Goal: Information Seeking & Learning: Understand process/instructions

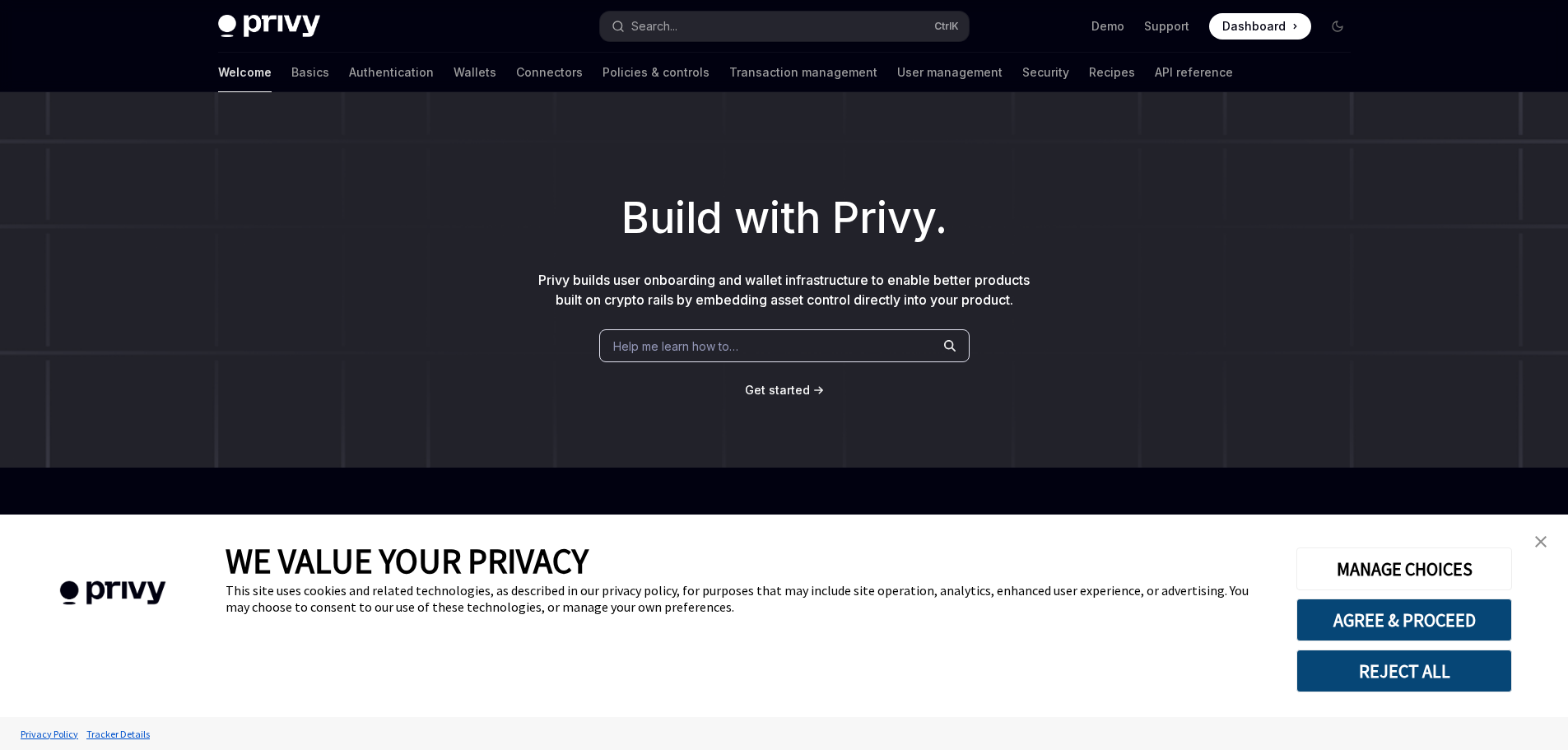
click at [418, 87] on div "Welcome Basics Authentication Wallets Connectors Policies & controls Transactio…" at bounding box center [726, 72] width 1015 height 39
click at [453, 75] on link "Wallets" at bounding box center [474, 72] width 43 height 39
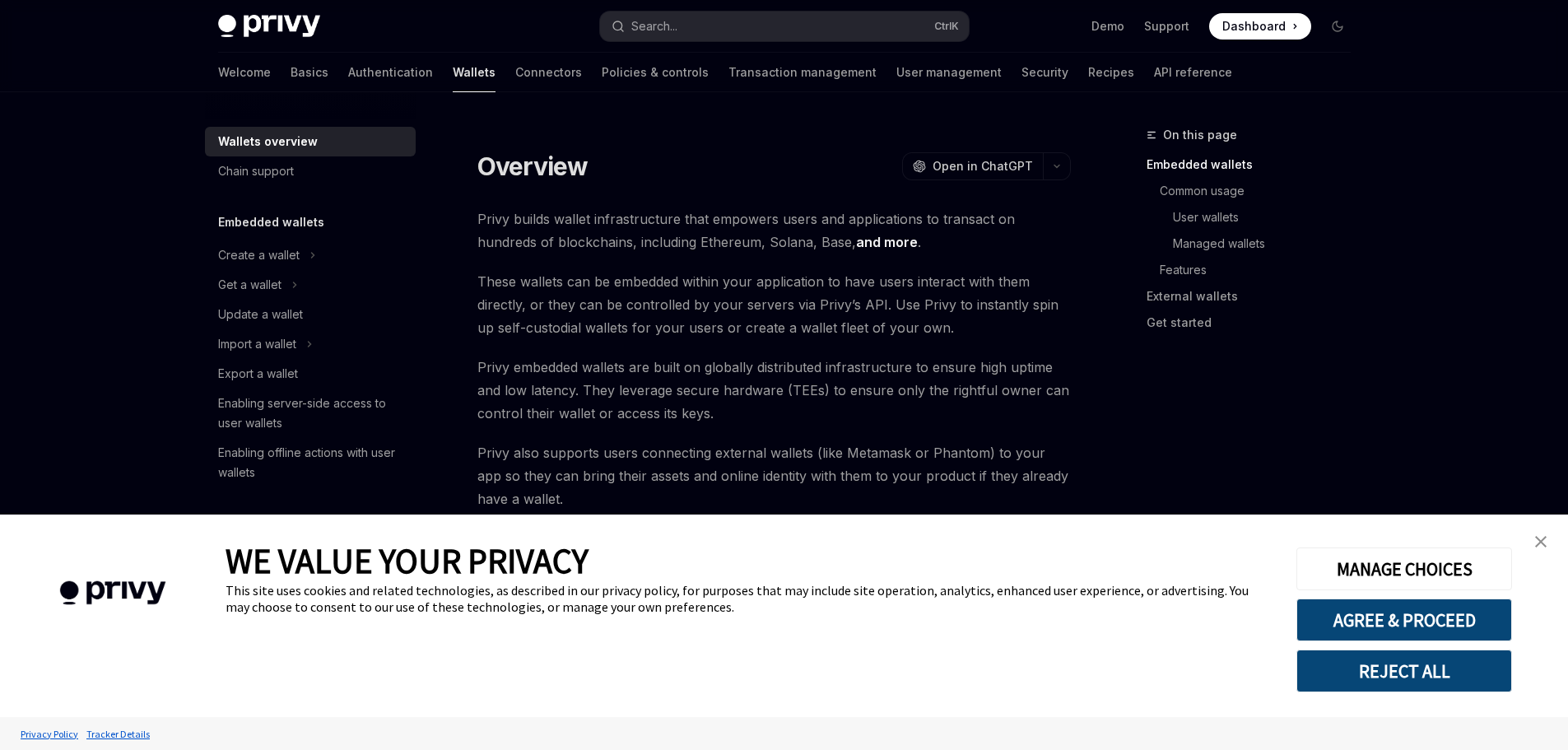
click at [1540, 547] on img "close banner" at bounding box center [1540, 542] width 11 height 11
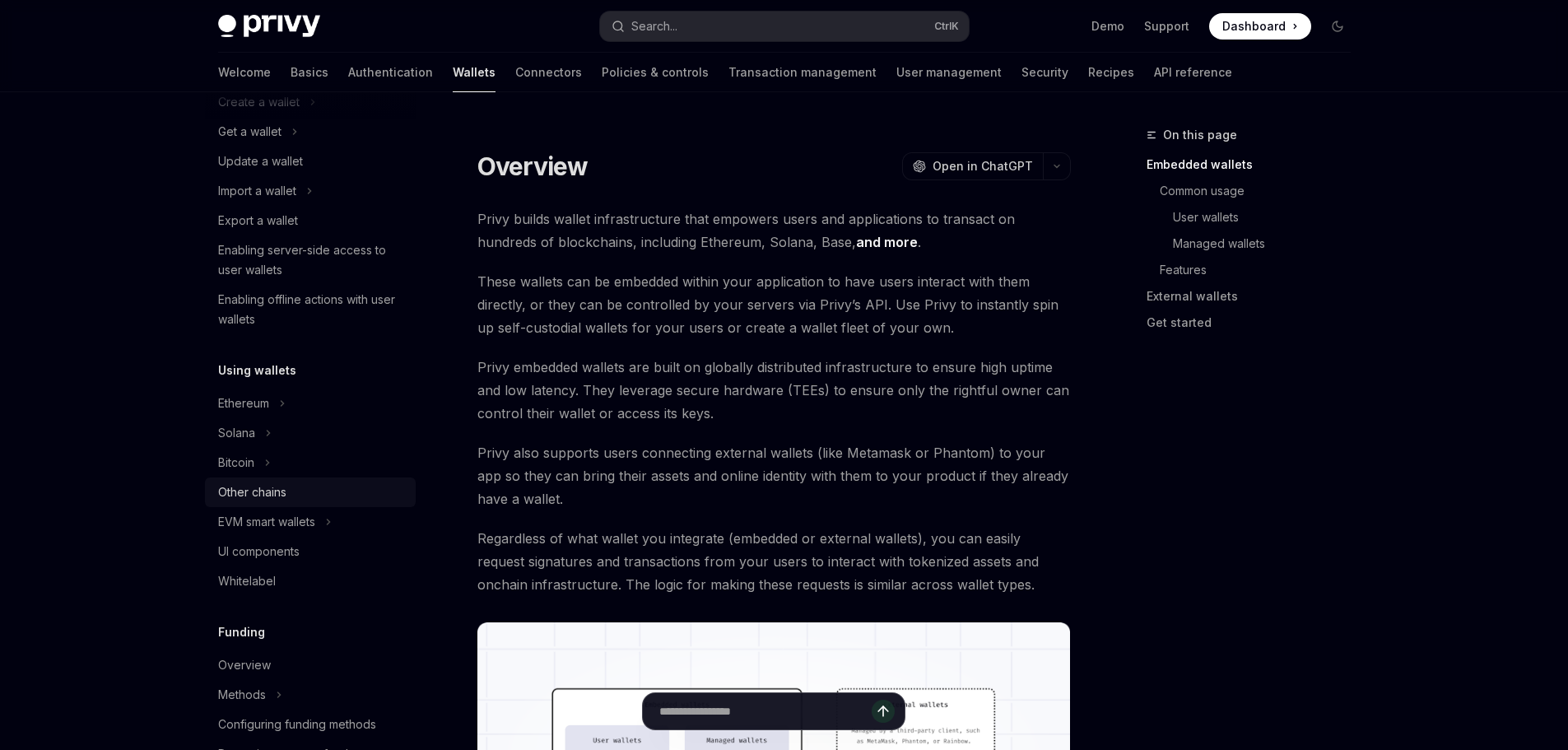
scroll to position [165, 0]
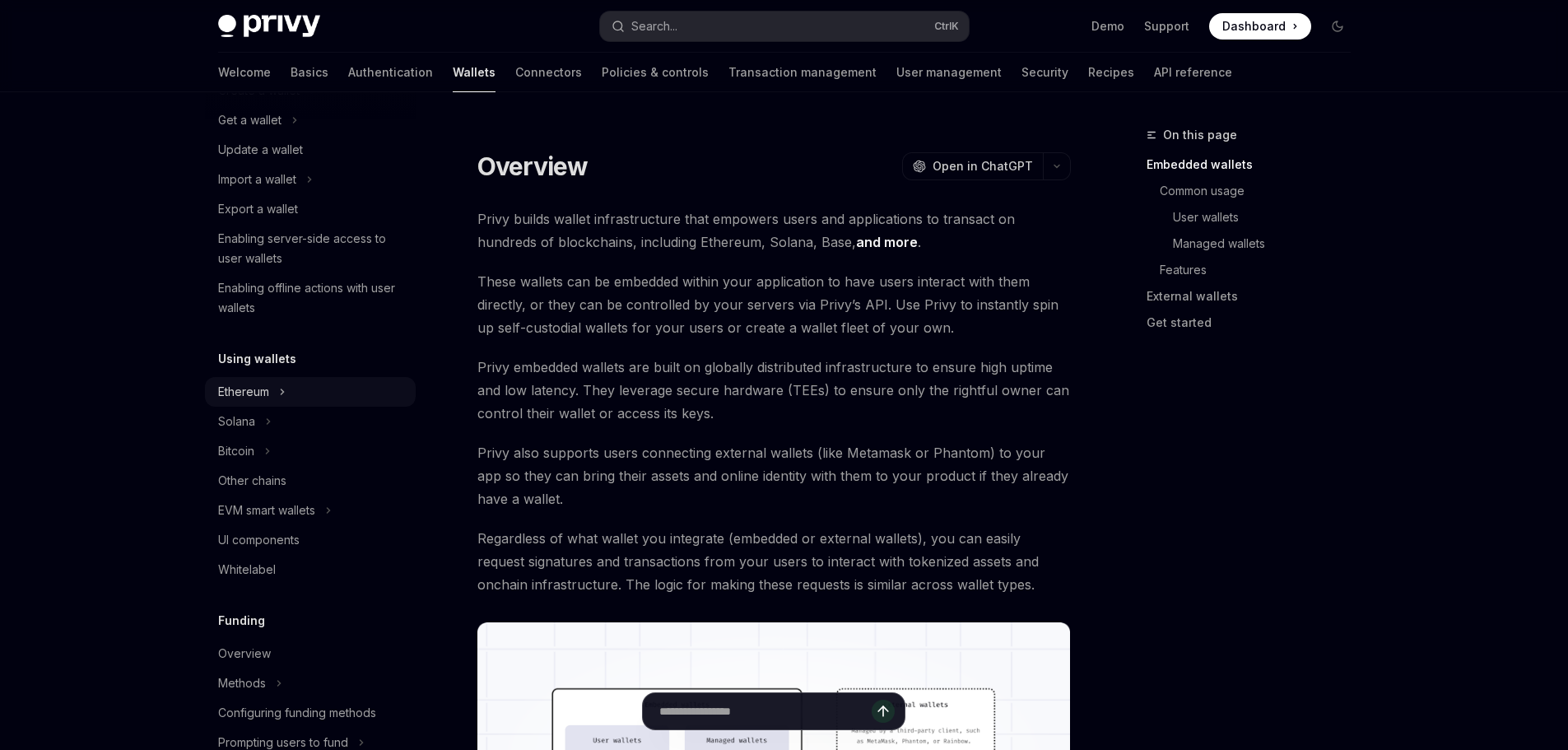
click at [283, 386] on icon at bounding box center [282, 391] width 7 height 20
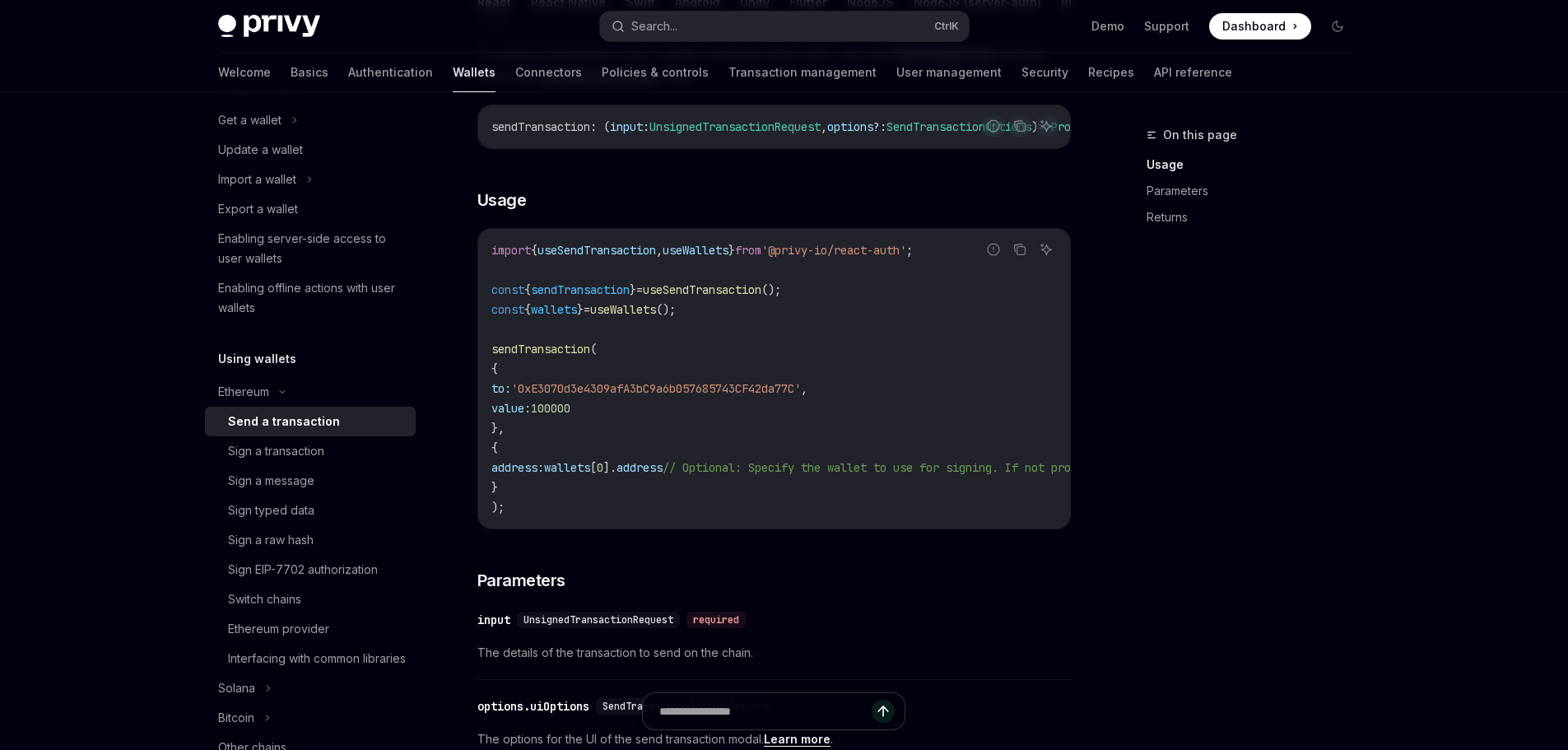
scroll to position [247, 0]
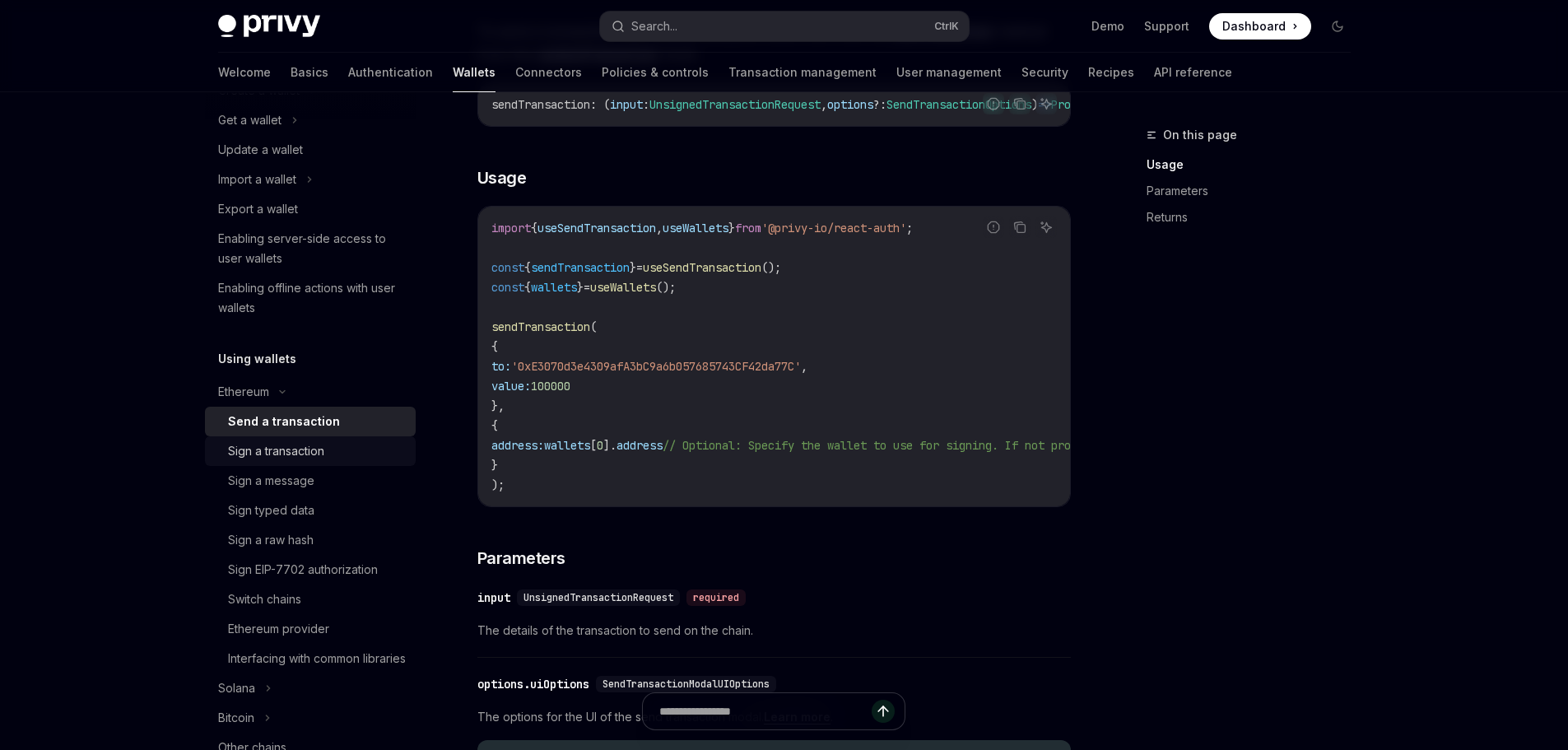
click at [312, 460] on div "Sign a transaction" at bounding box center [276, 451] width 96 height 20
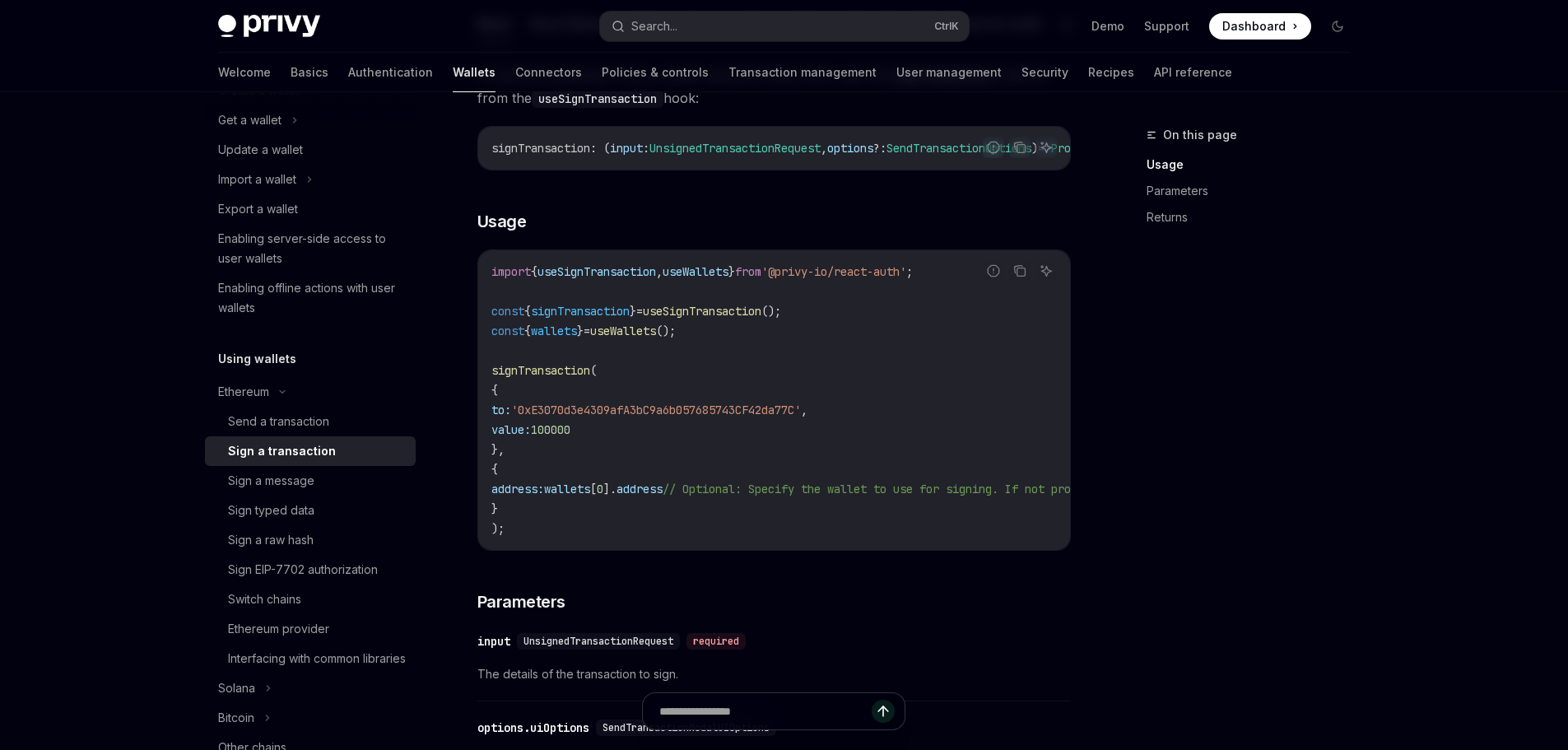
scroll to position [247, 0]
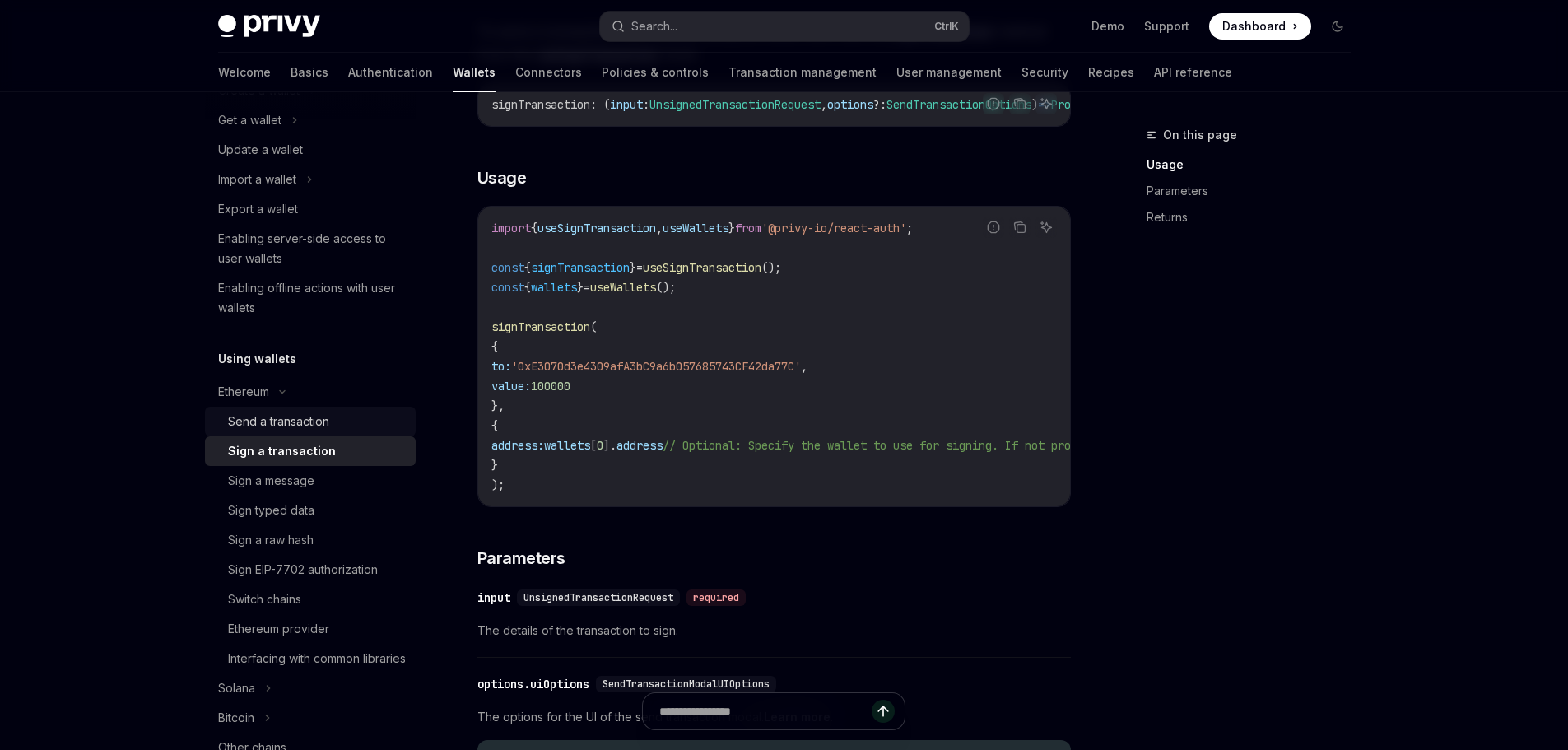
click at [298, 428] on div "Send a transaction" at bounding box center [279, 421] width 101 height 20
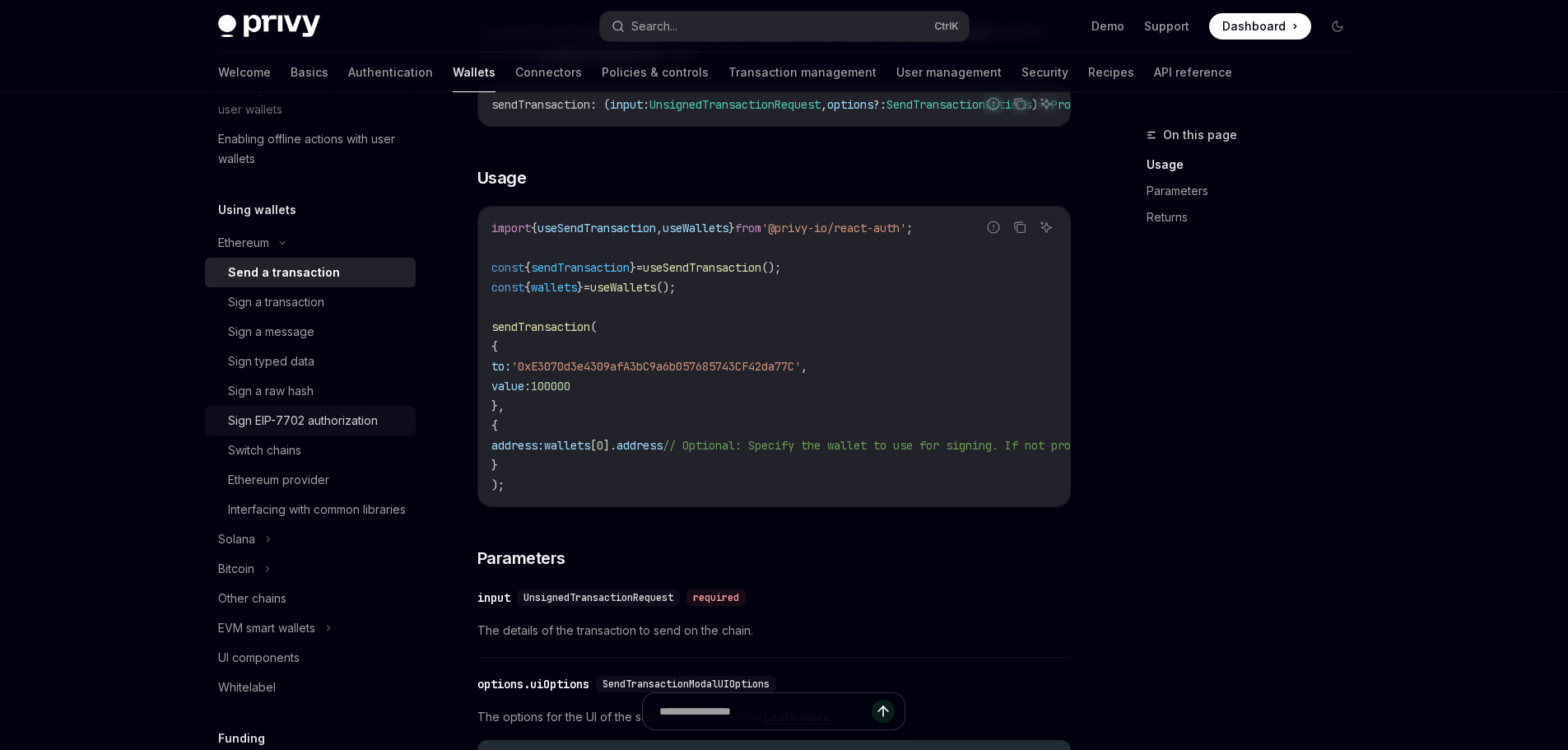
scroll to position [329, 0]
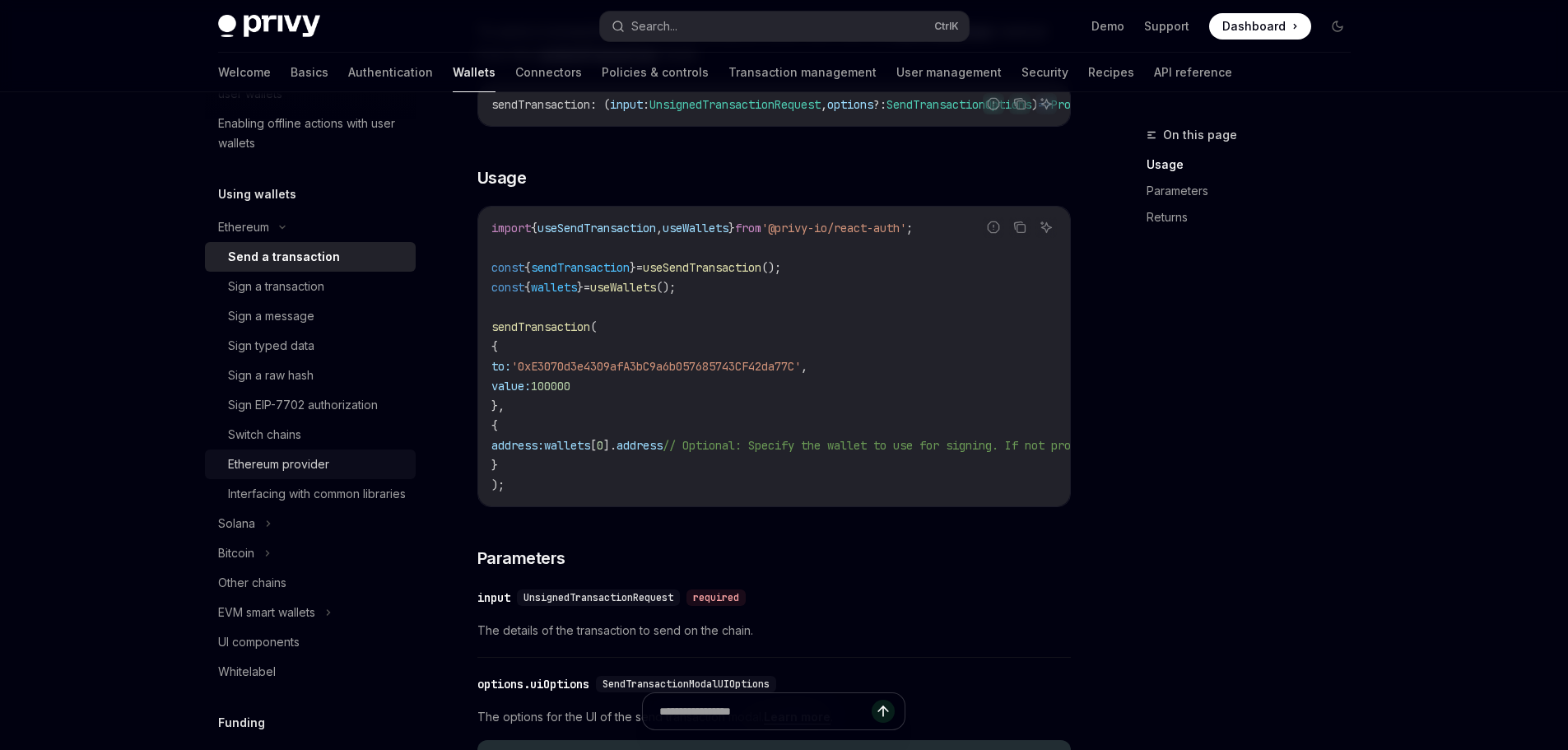
click at [334, 466] on div "Ethereum provider" at bounding box center [317, 464] width 177 height 20
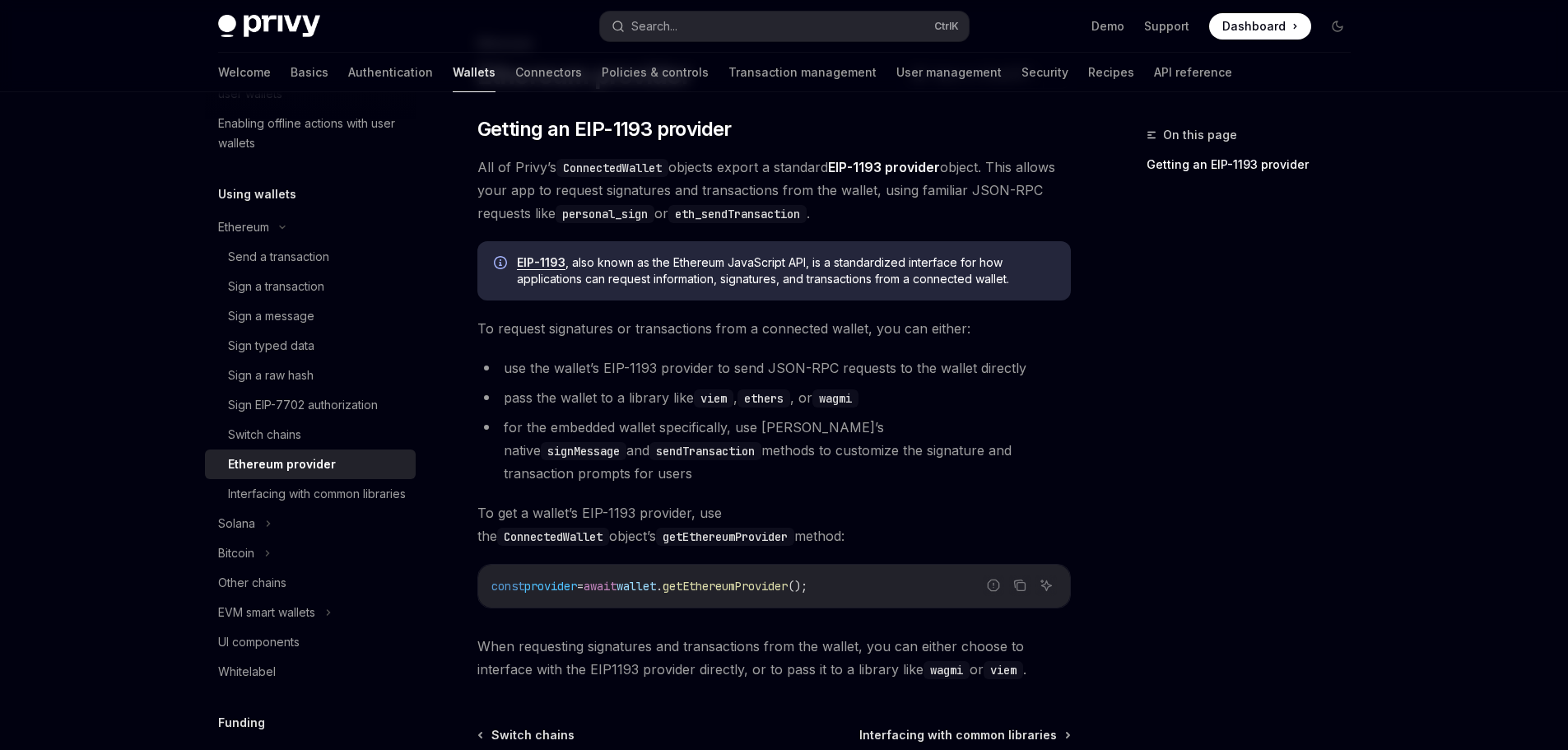
scroll to position [265, 0]
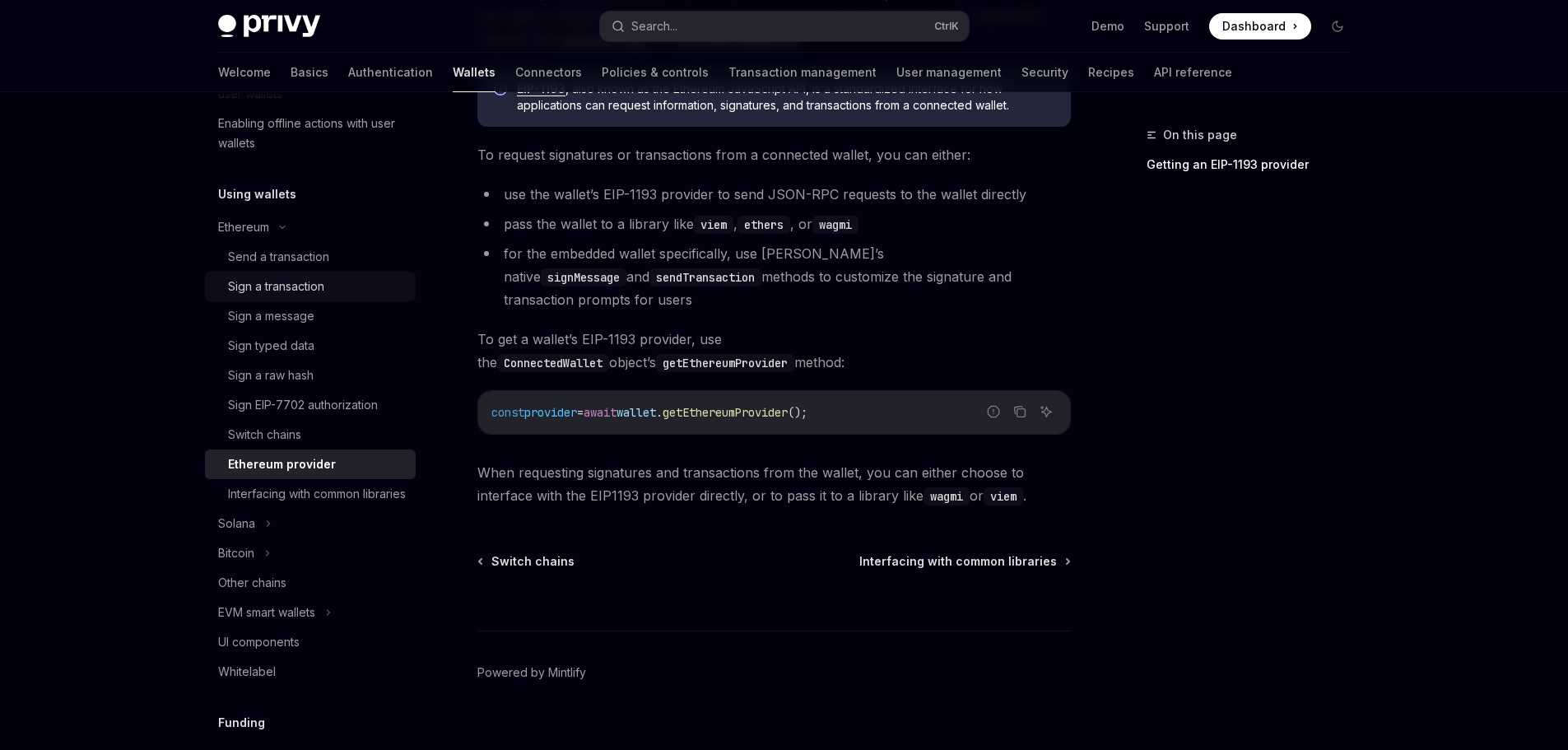
click at [298, 293] on div "Sign a transaction" at bounding box center [276, 286] width 96 height 20
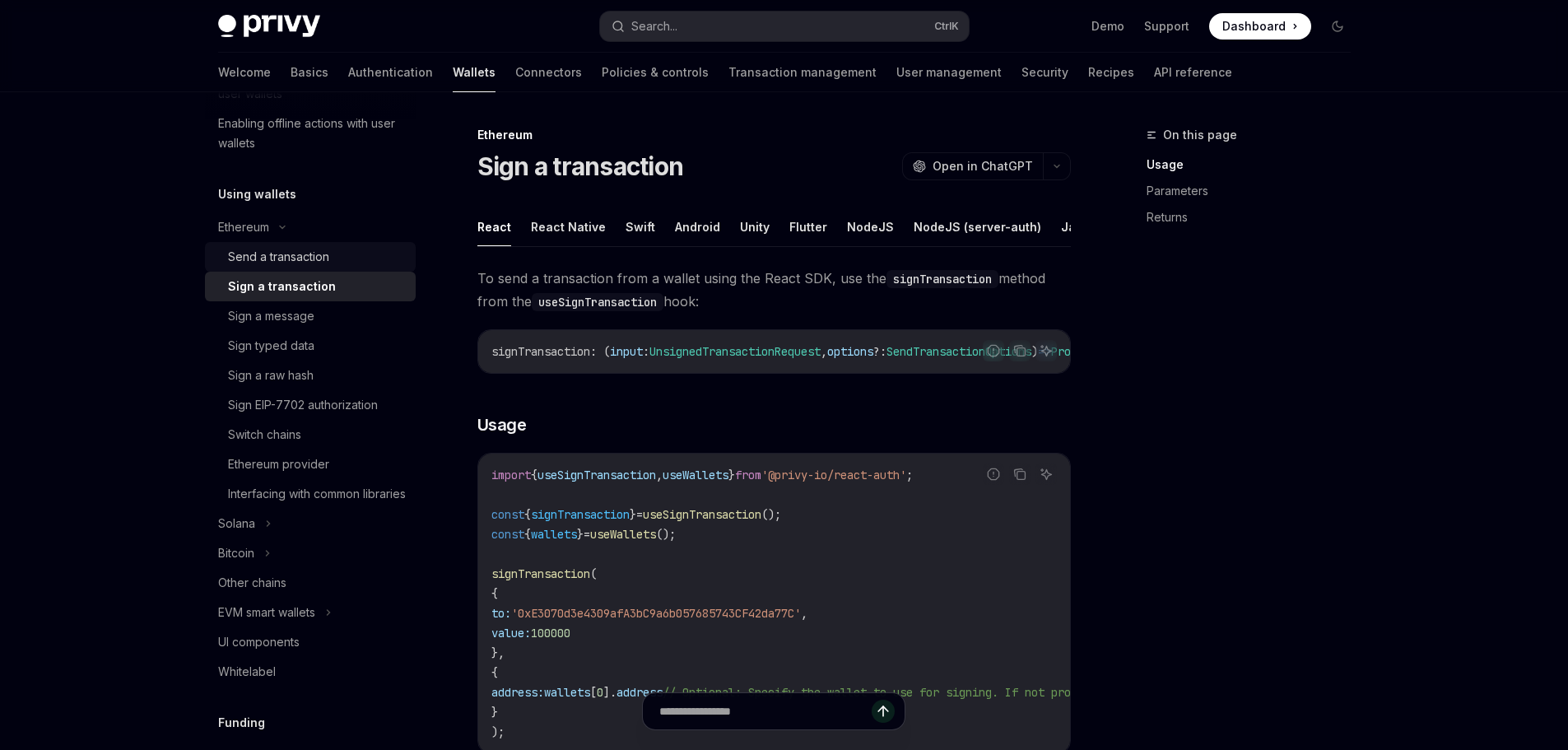
click at [290, 259] on div "Send a transaction" at bounding box center [279, 257] width 101 height 20
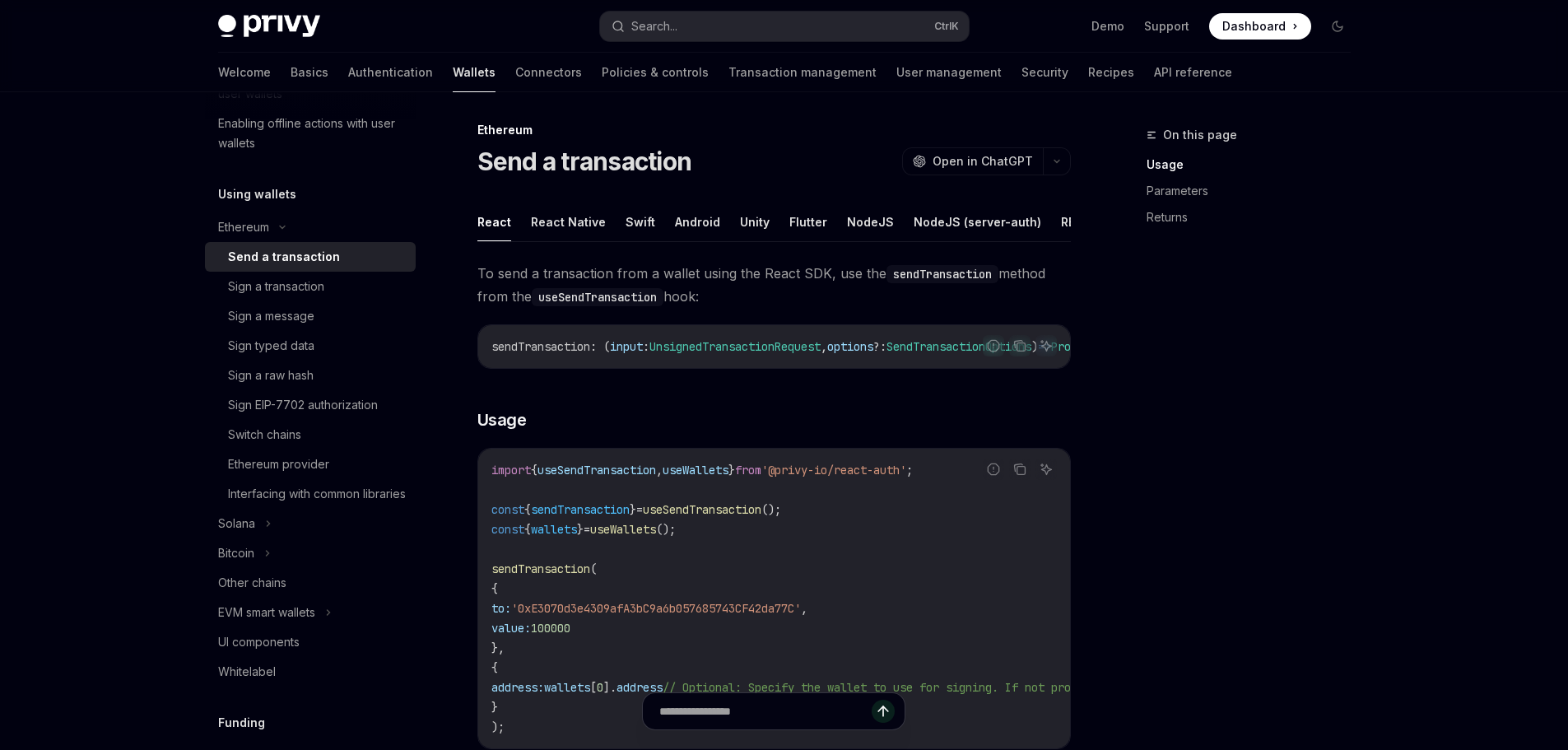
scroll to position [82, 0]
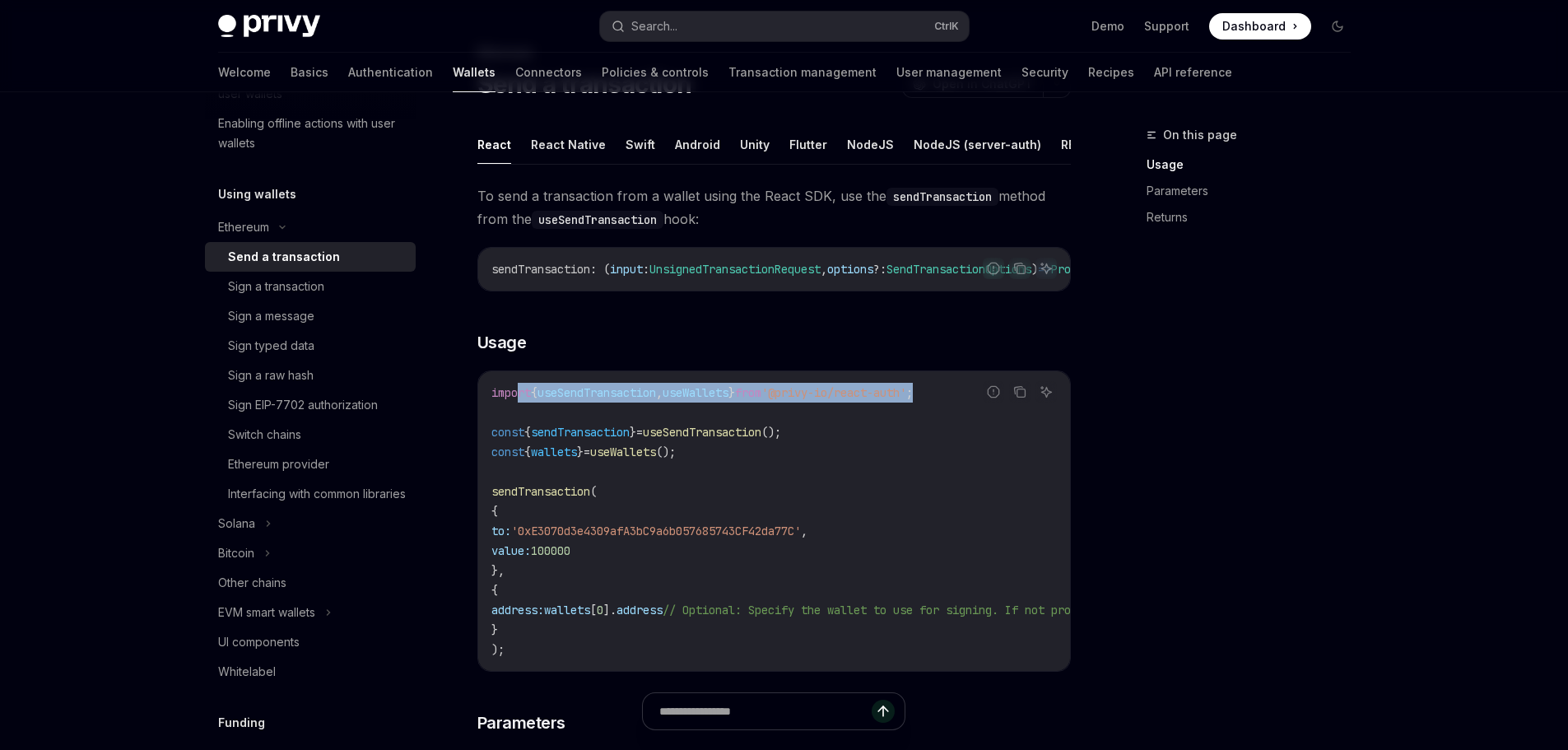
drag, startPoint x: 961, startPoint y: 413, endPoint x: 608, endPoint y: 433, distance: 353.6
click at [521, 417] on code "import { useSendTransaction , useWallets } from '@privy-io/react-auth' ; const …" at bounding box center [922, 521] width 862 height 277
click at [641, 437] on code "import { useSendTransaction , useWallets } from '@privy-io/react-auth' ; const …" at bounding box center [922, 521] width 862 height 277
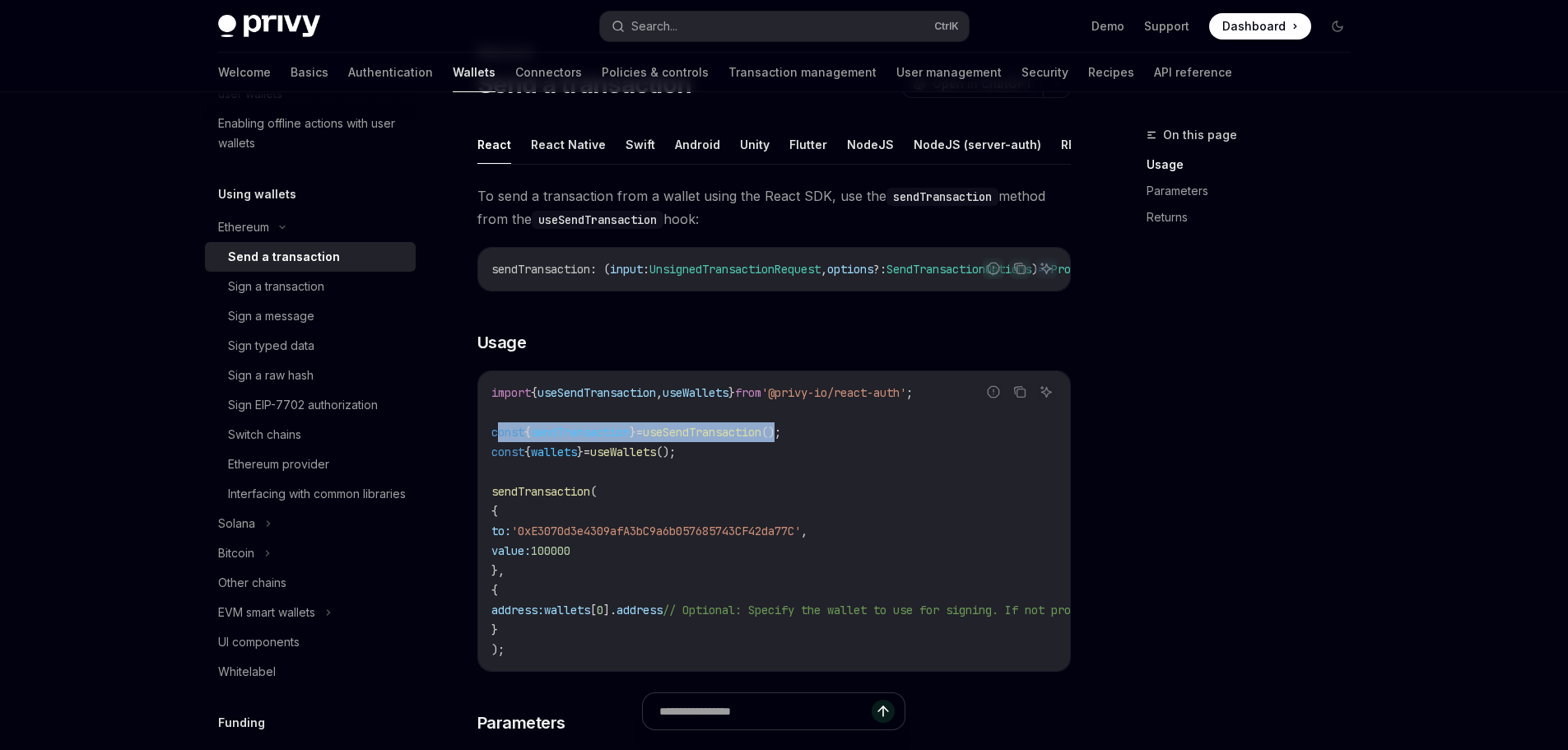
drag, startPoint x: 810, startPoint y: 450, endPoint x: 500, endPoint y: 449, distance: 310.0
click at [500, 440] on span "const { sendTransaction } = useSendTransaction ();" at bounding box center [636, 432] width 290 height 15
click at [875, 466] on code "import { useSendTransaction , useWallets } from '@privy-io/react-auth' ; const …" at bounding box center [922, 521] width 862 height 277
drag, startPoint x: 836, startPoint y: 448, endPoint x: 464, endPoint y: 449, distance: 372.0
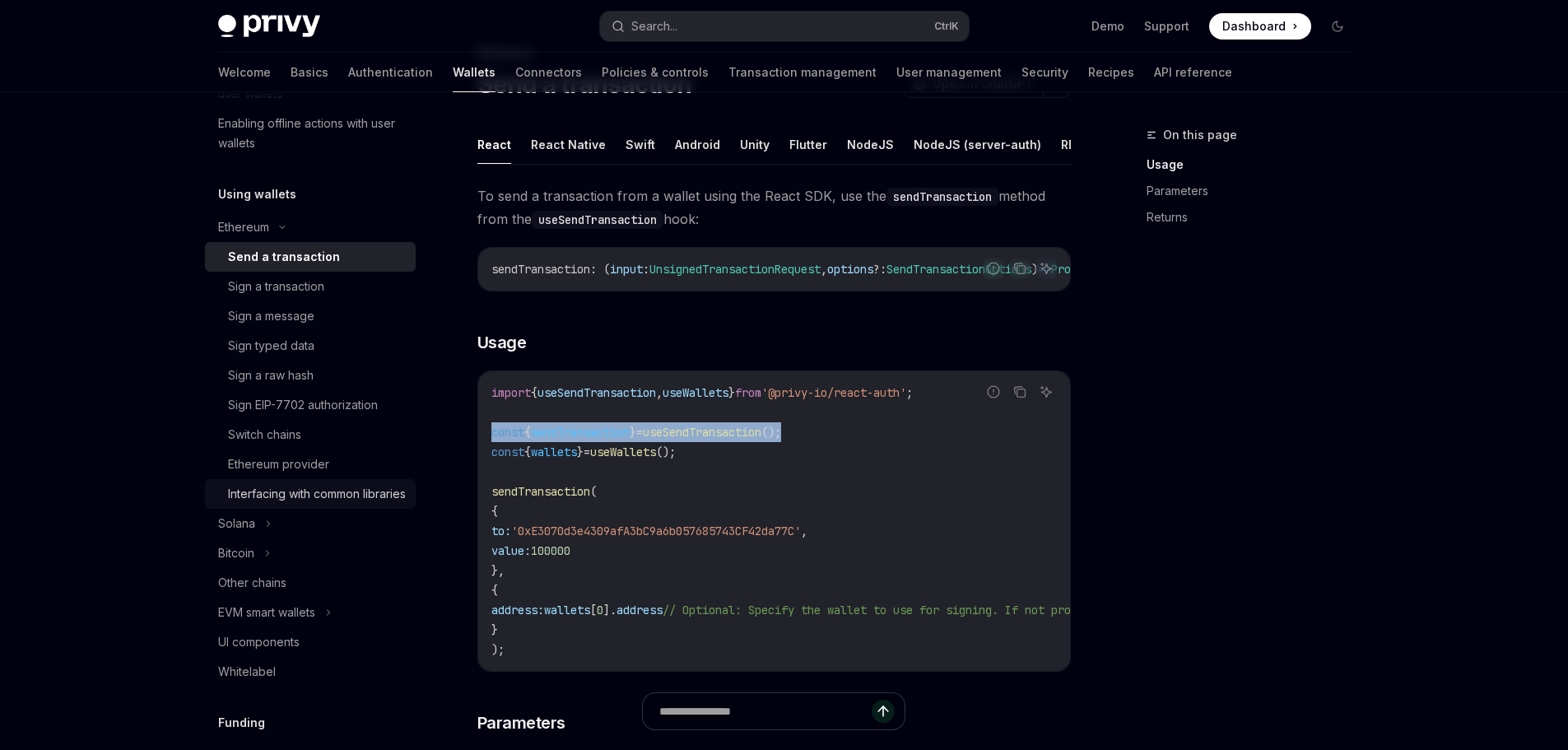
copy span "const { sendTransaction } = useSendTransaction ();"
click at [320, 297] on link "Sign a transaction" at bounding box center [310, 286] width 211 height 30
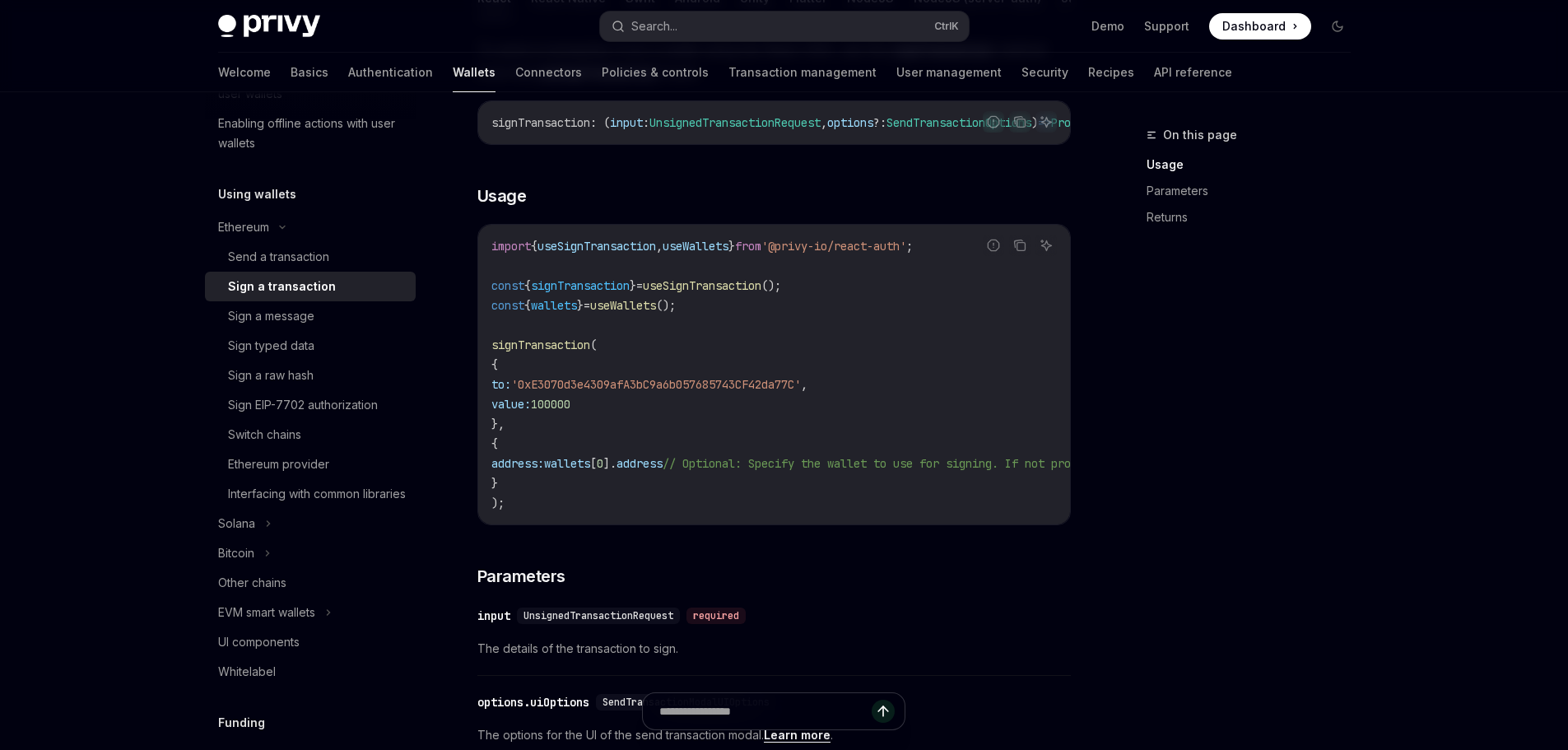
scroll to position [247, 0]
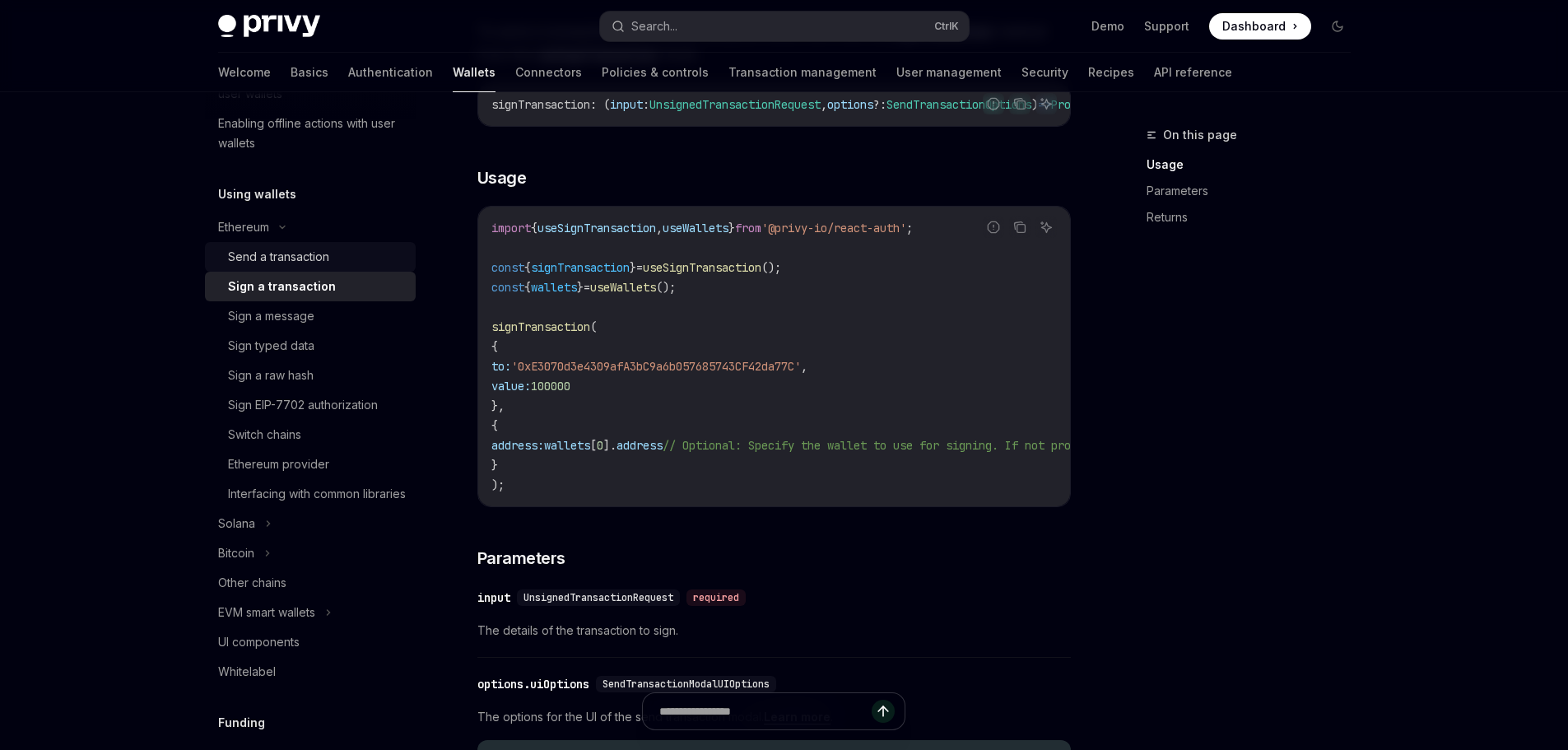
click at [306, 261] on div "Send a transaction" at bounding box center [279, 257] width 101 height 20
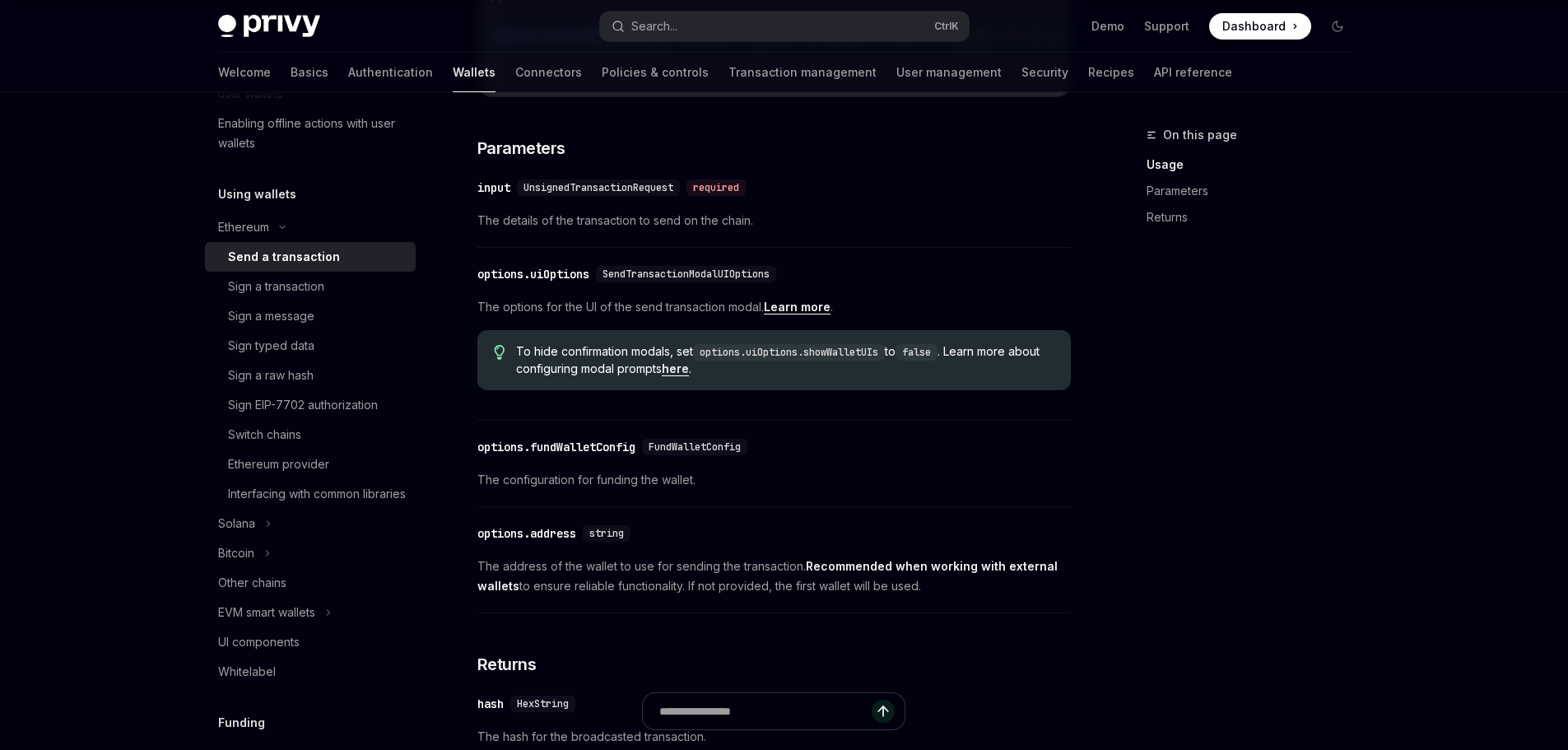
scroll to position [658, 0]
click at [296, 291] on div "Sign a transaction" at bounding box center [276, 286] width 96 height 20
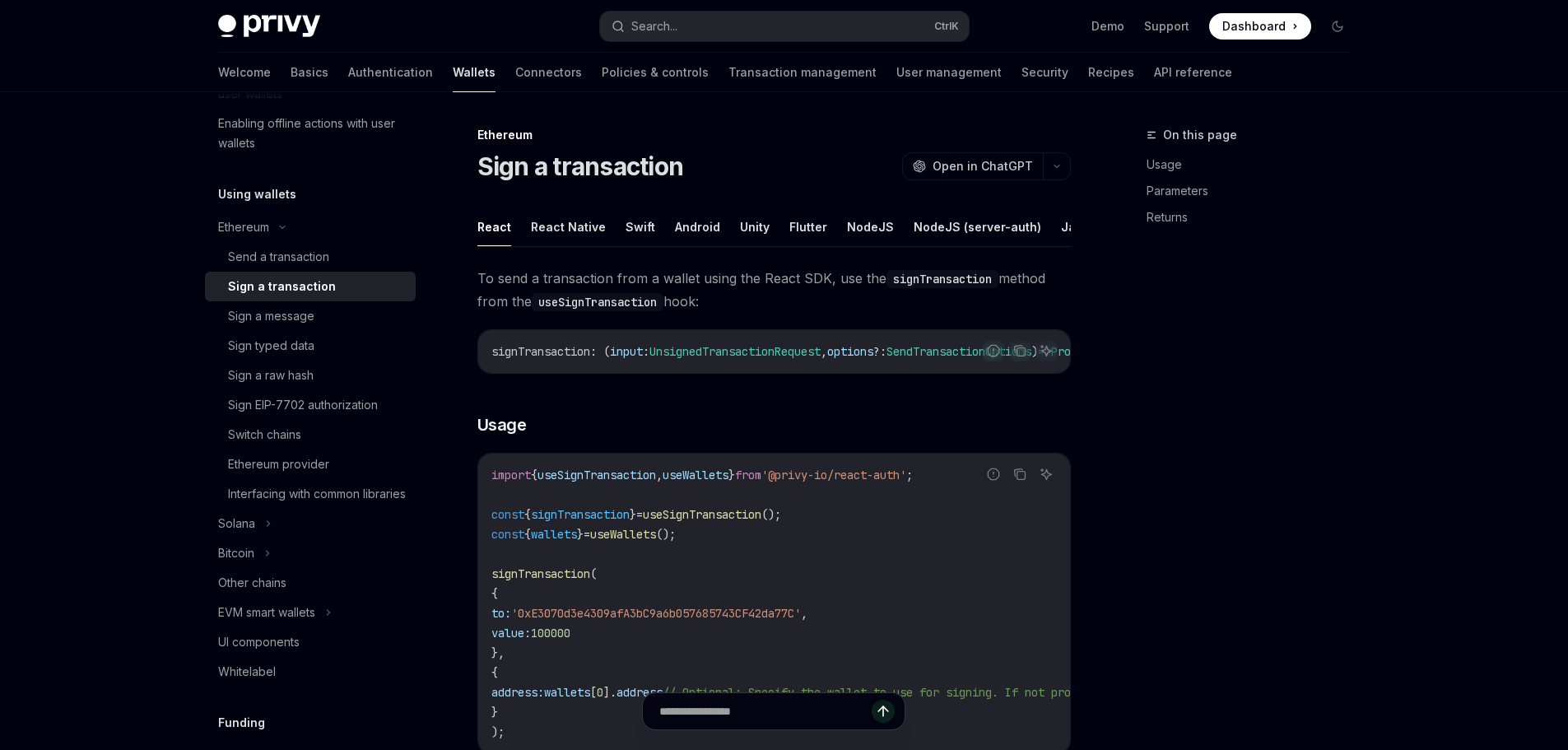
type textarea "*"
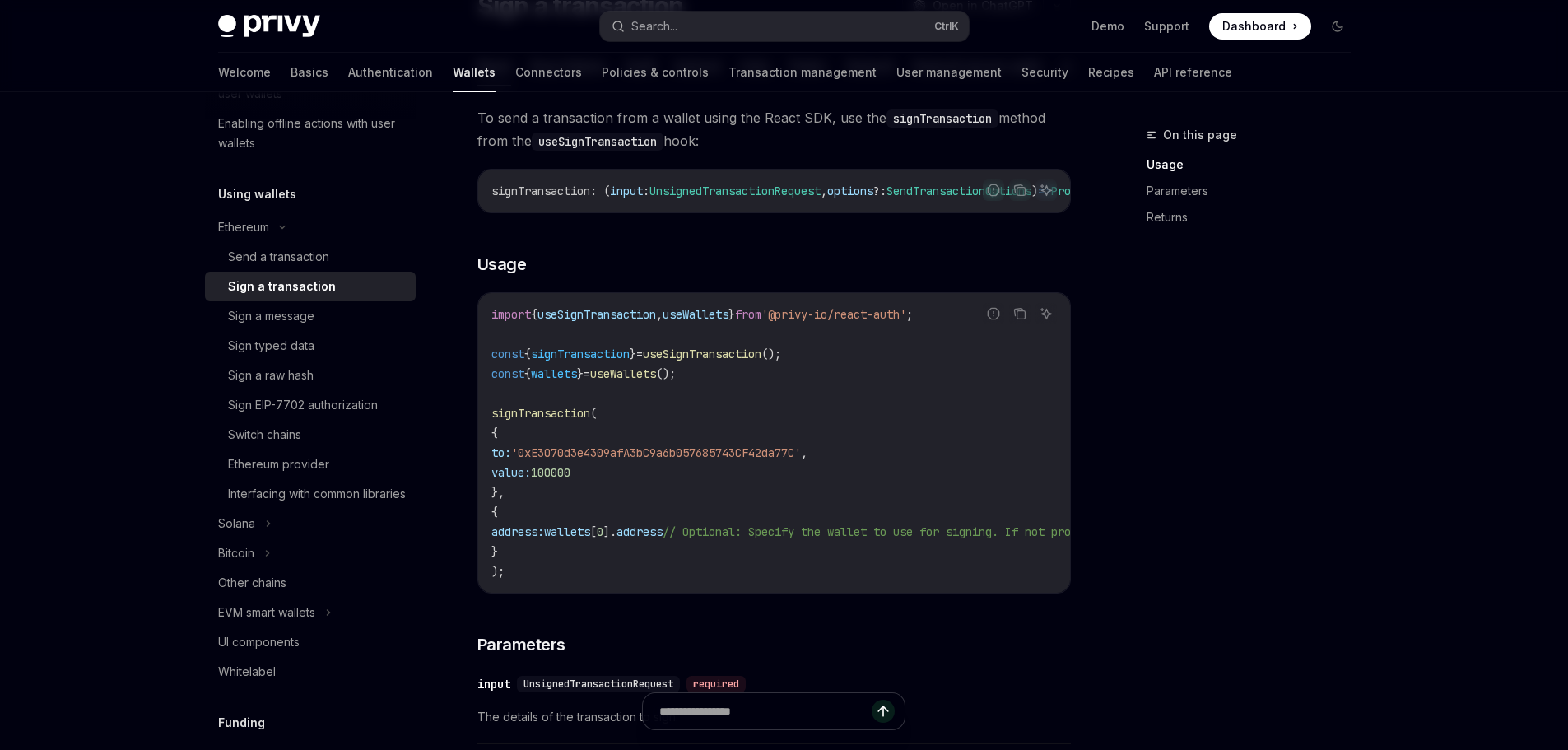
scroll to position [165, 0]
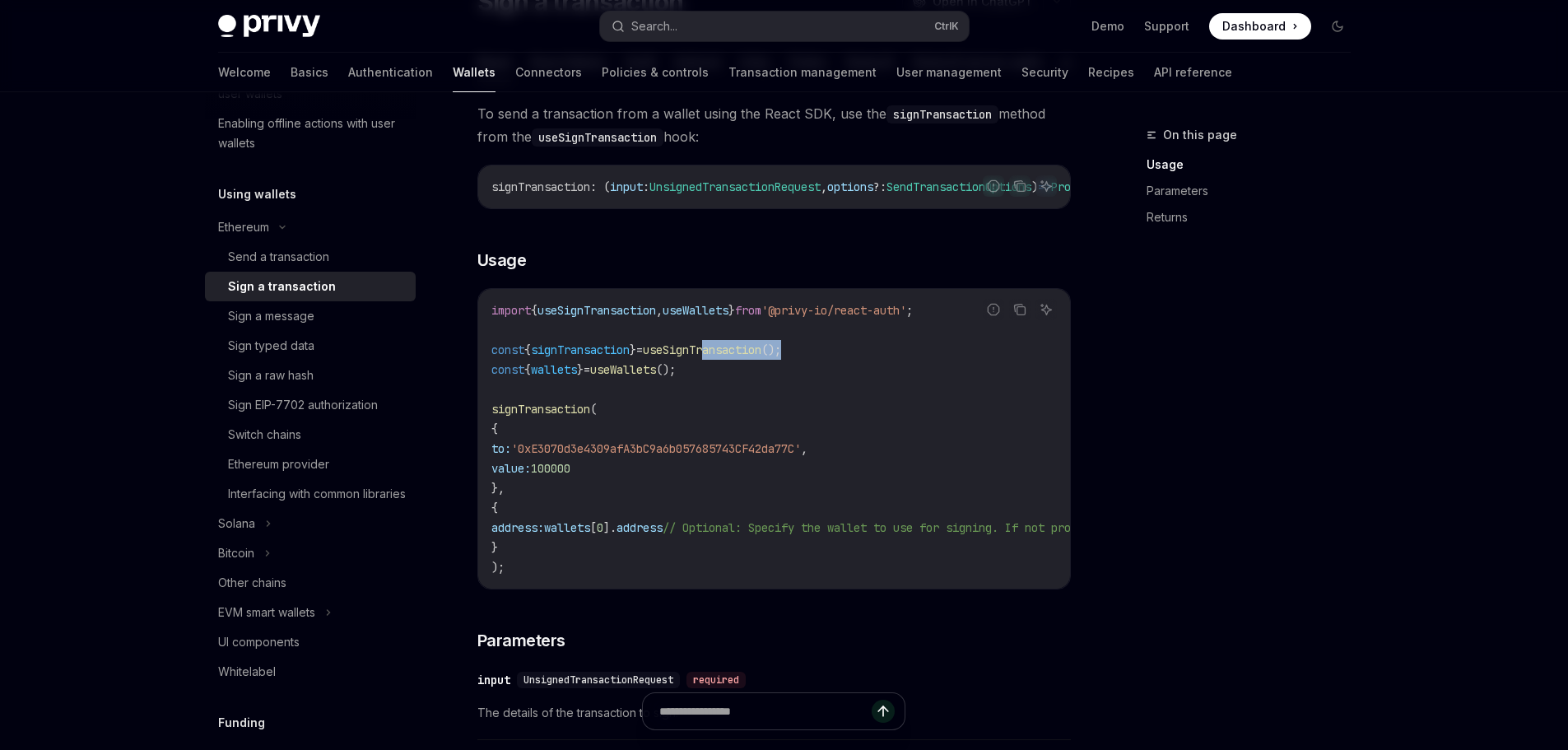
drag, startPoint x: 830, startPoint y: 370, endPoint x: 729, endPoint y: 373, distance: 101.0
click at [729, 373] on code "import { useSignTransaction , useWallets } from '@privy-io/react-auth' ; const …" at bounding box center [922, 439] width 862 height 277
click at [734, 387] on code "import { useSignTransaction , useWallets } from '@privy-io/react-auth' ; const …" at bounding box center [922, 439] width 862 height 277
drag, startPoint x: 820, startPoint y: 375, endPoint x: 490, endPoint y: 375, distance: 330.0
click at [491, 375] on code "import { useSignTransaction , useWallets } from '@privy-io/react-auth' ; const …" at bounding box center [922, 439] width 862 height 277
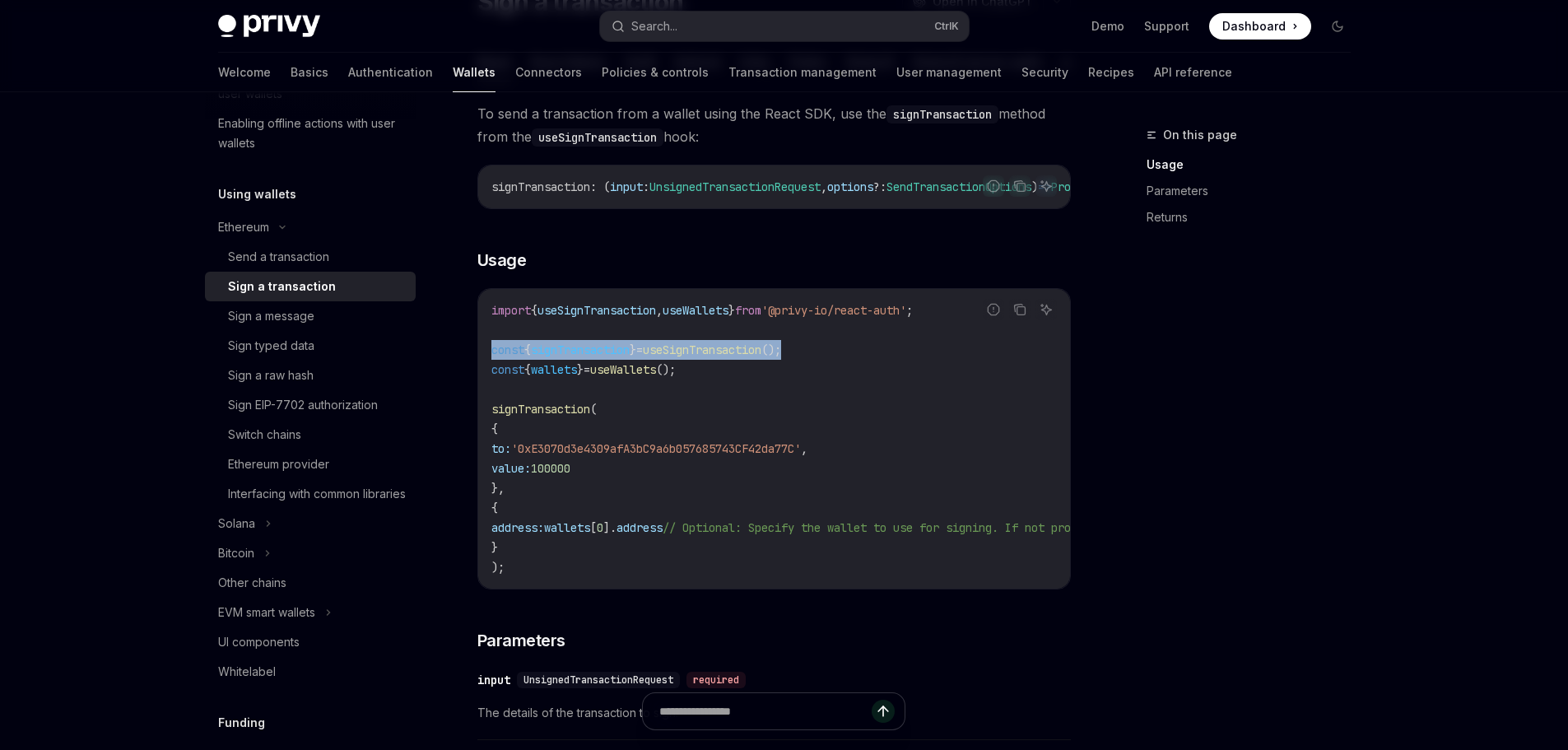
copy span "const { signTransaction } = useSignTransaction ();"
